Goal: Information Seeking & Learning: Understand process/instructions

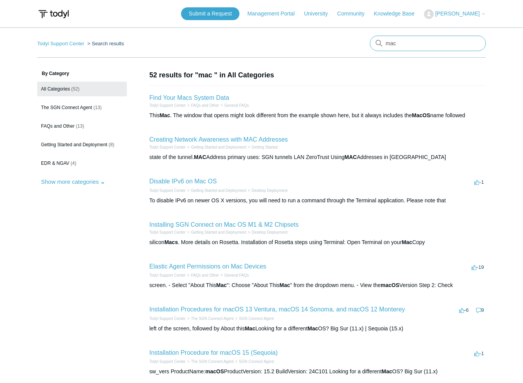
click at [410, 43] on input "mac" at bounding box center [428, 43] width 116 height 15
type input "mac install"
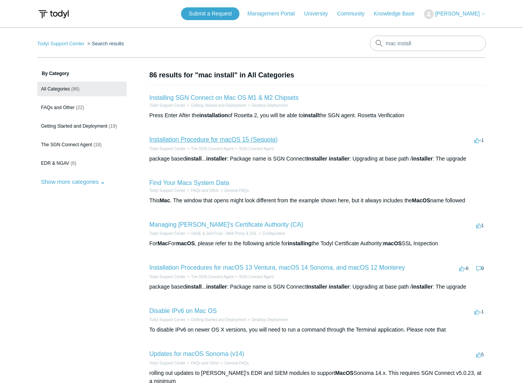
click at [252, 140] on link "Installation Procedure for macOS 15 (Sequoia)" at bounding box center [213, 139] width 128 height 7
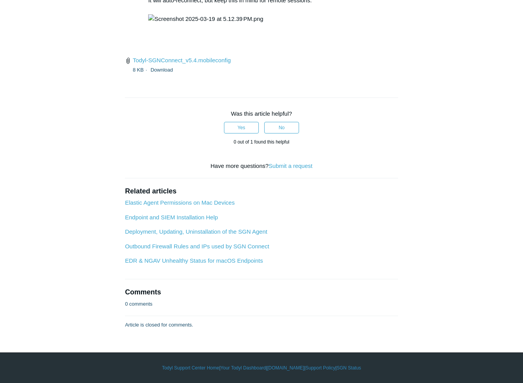
scroll to position [2514, 0]
